Goal: Task Accomplishment & Management: Manage account settings

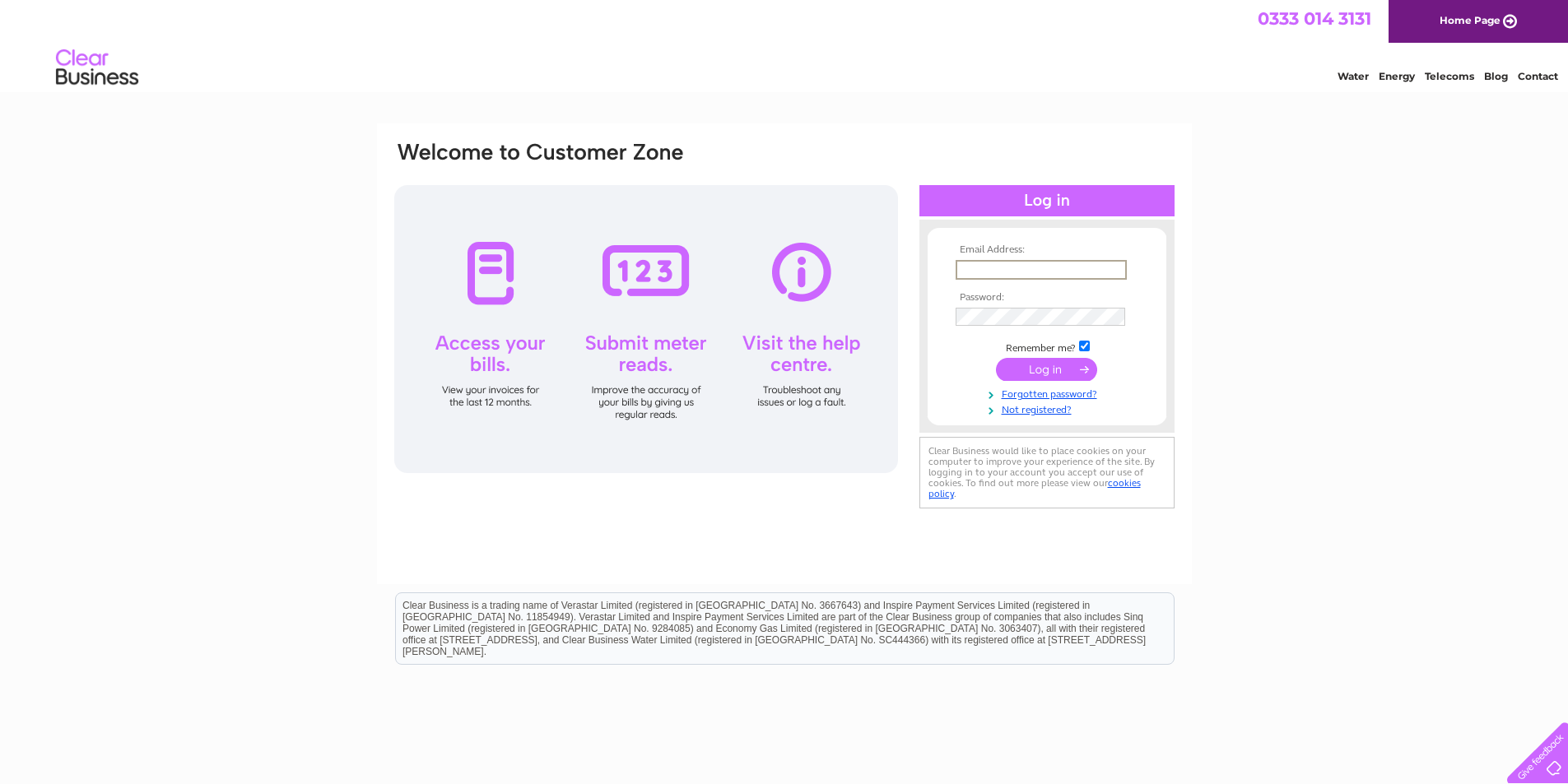
click at [1016, 267] on input "text" at bounding box center [1041, 270] width 171 height 20
type input "a.cooper@stmarys.net"
click at [996, 358] on input "submit" at bounding box center [1047, 369] width 101 height 23
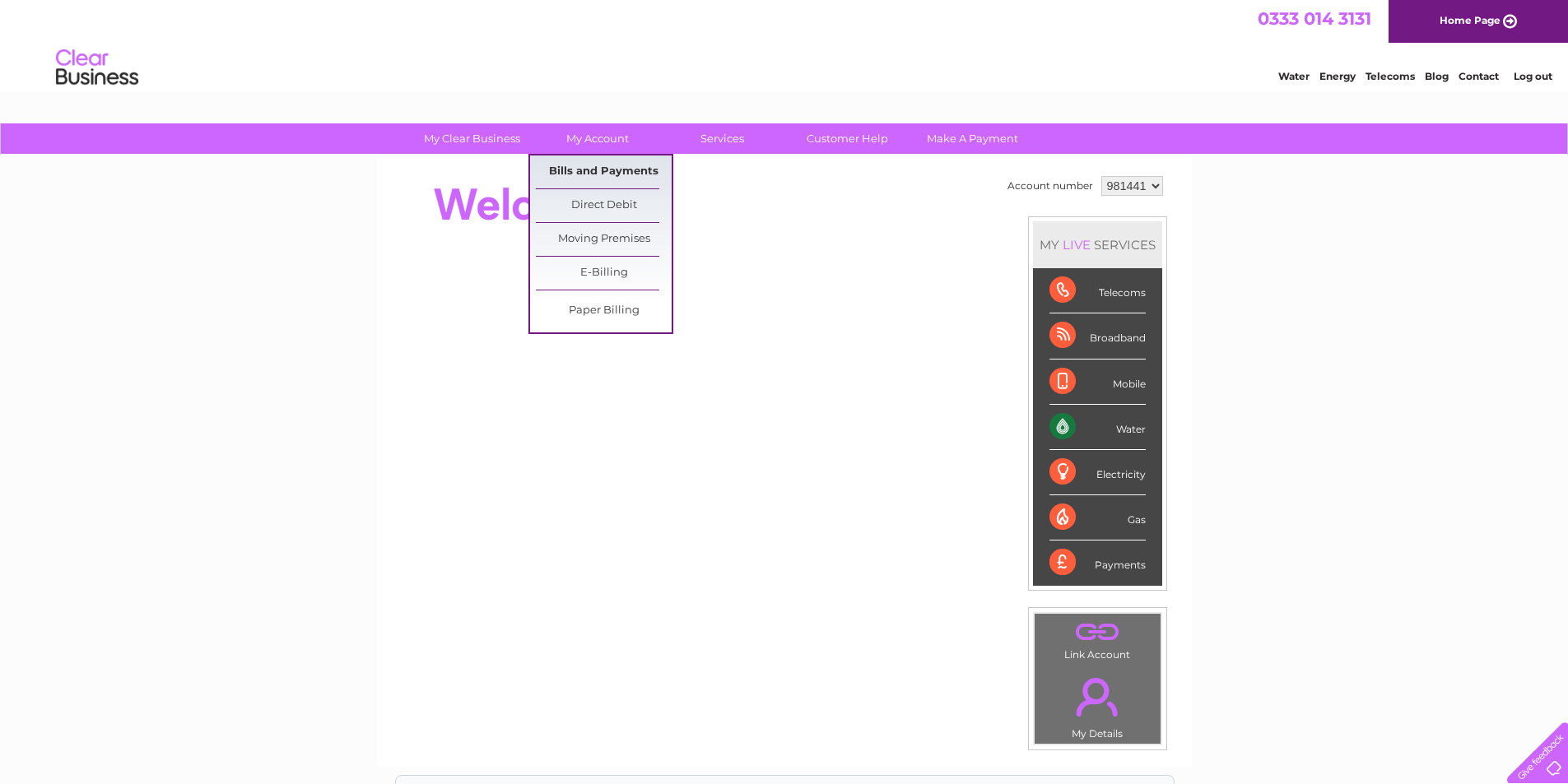
click at [610, 161] on link "Bills and Payments" at bounding box center [604, 171] width 135 height 33
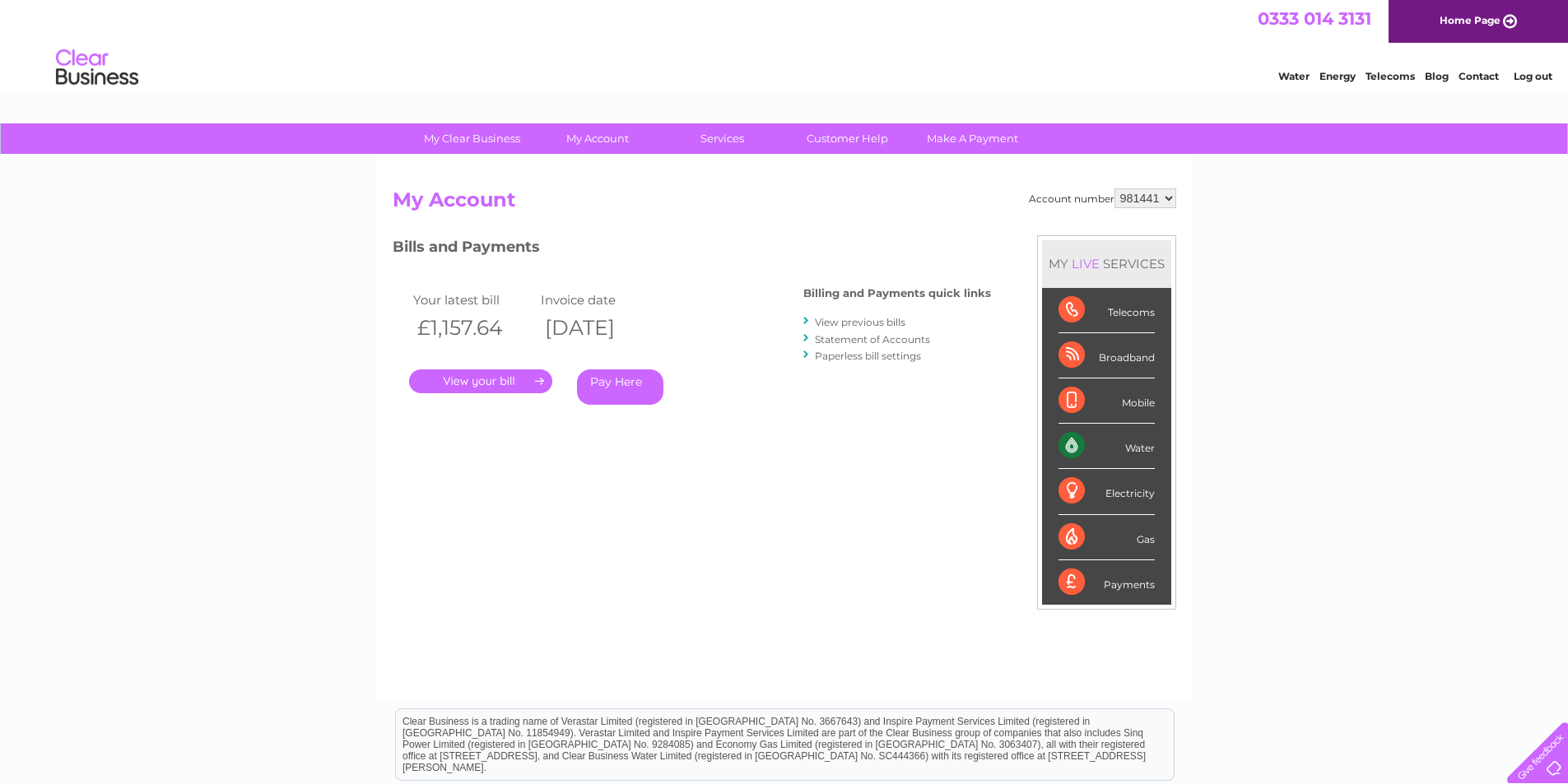
click at [859, 320] on link "View previous bills" at bounding box center [860, 322] width 91 height 12
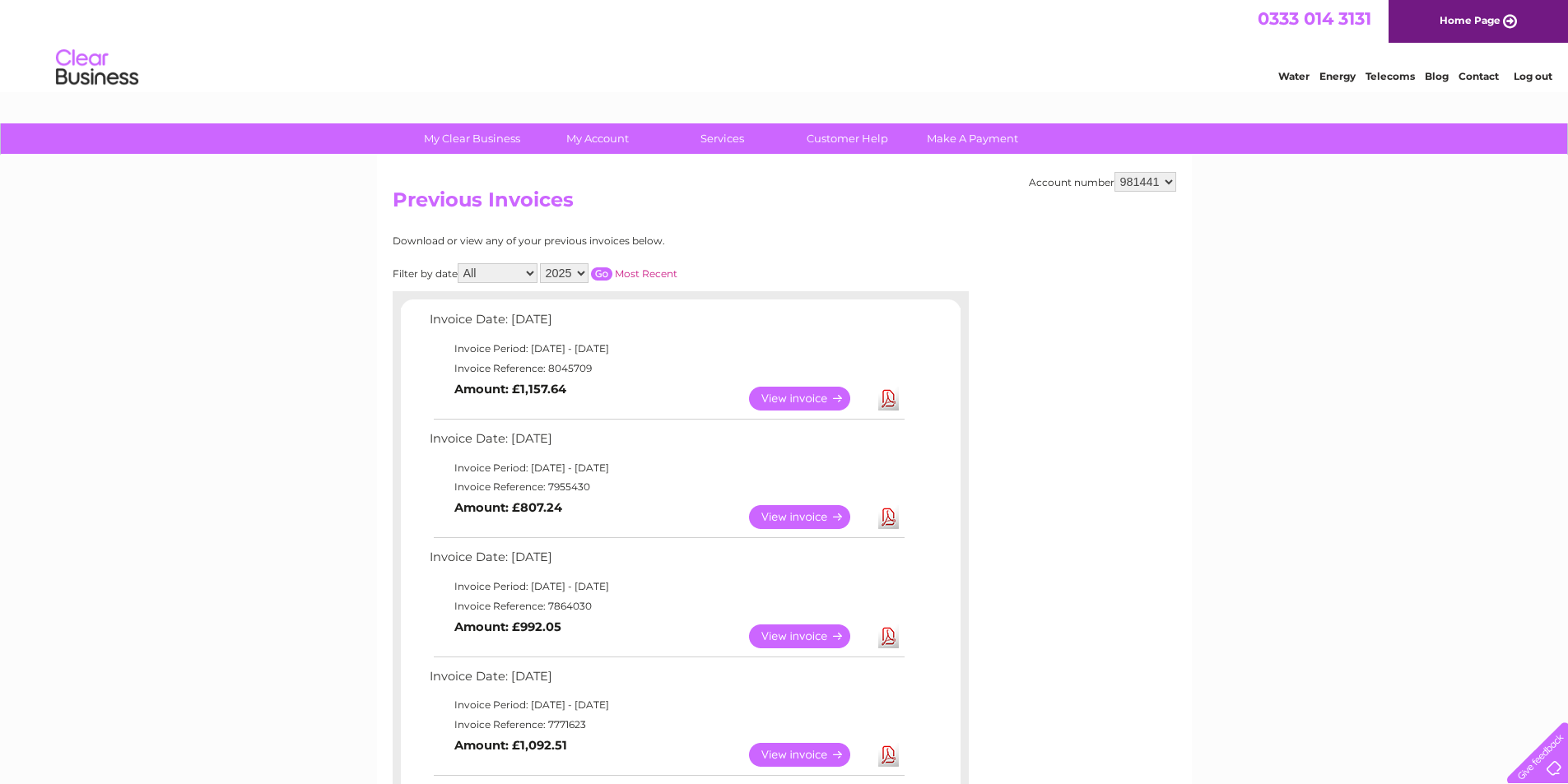
click at [814, 518] on link "View" at bounding box center [810, 517] width 121 height 24
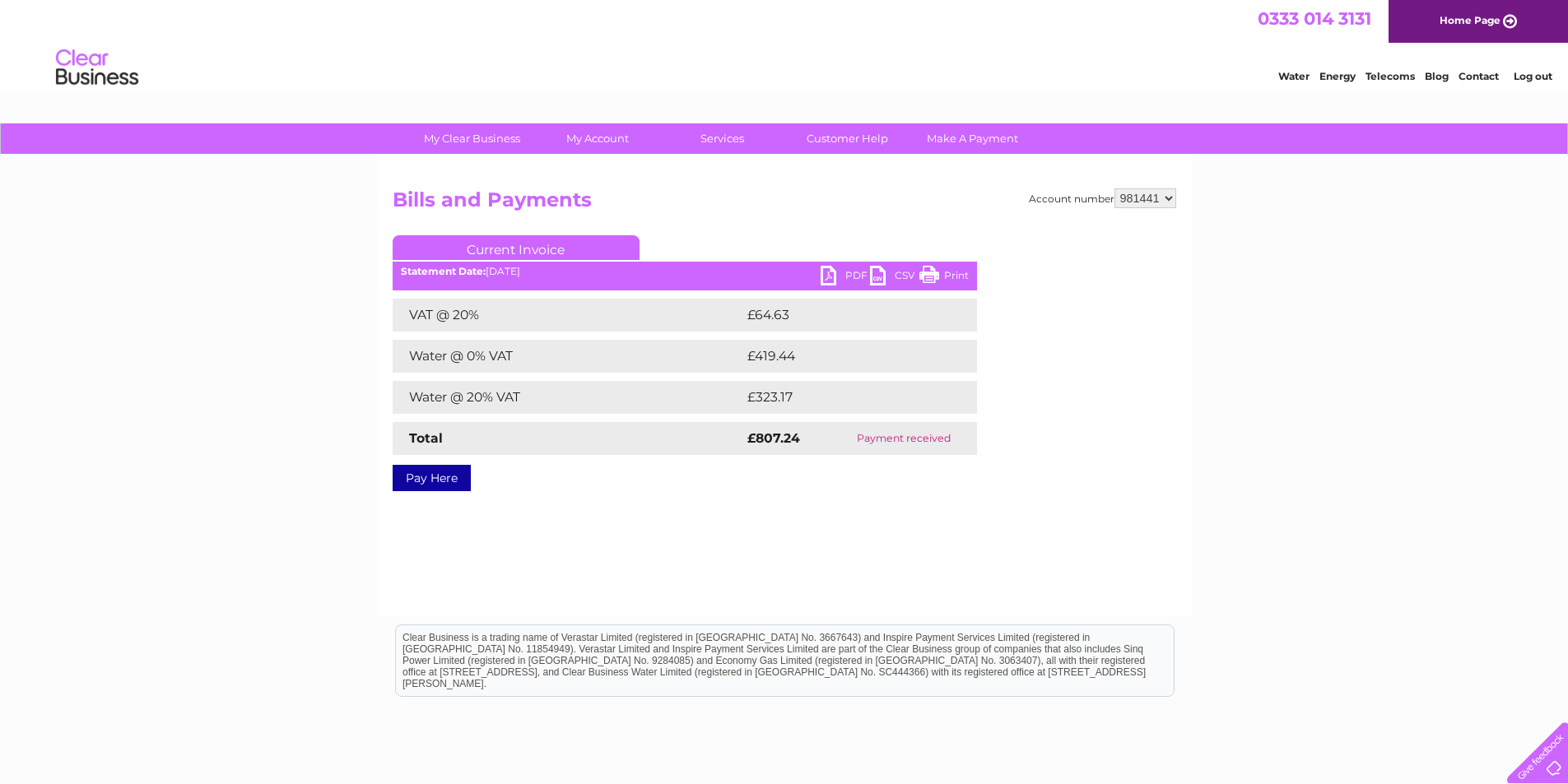
click at [844, 273] on link "PDF" at bounding box center [846, 278] width 50 height 24
click at [1536, 72] on link "Log out" at bounding box center [1532, 76] width 39 height 12
